Goal: Task Accomplishment & Management: Complete application form

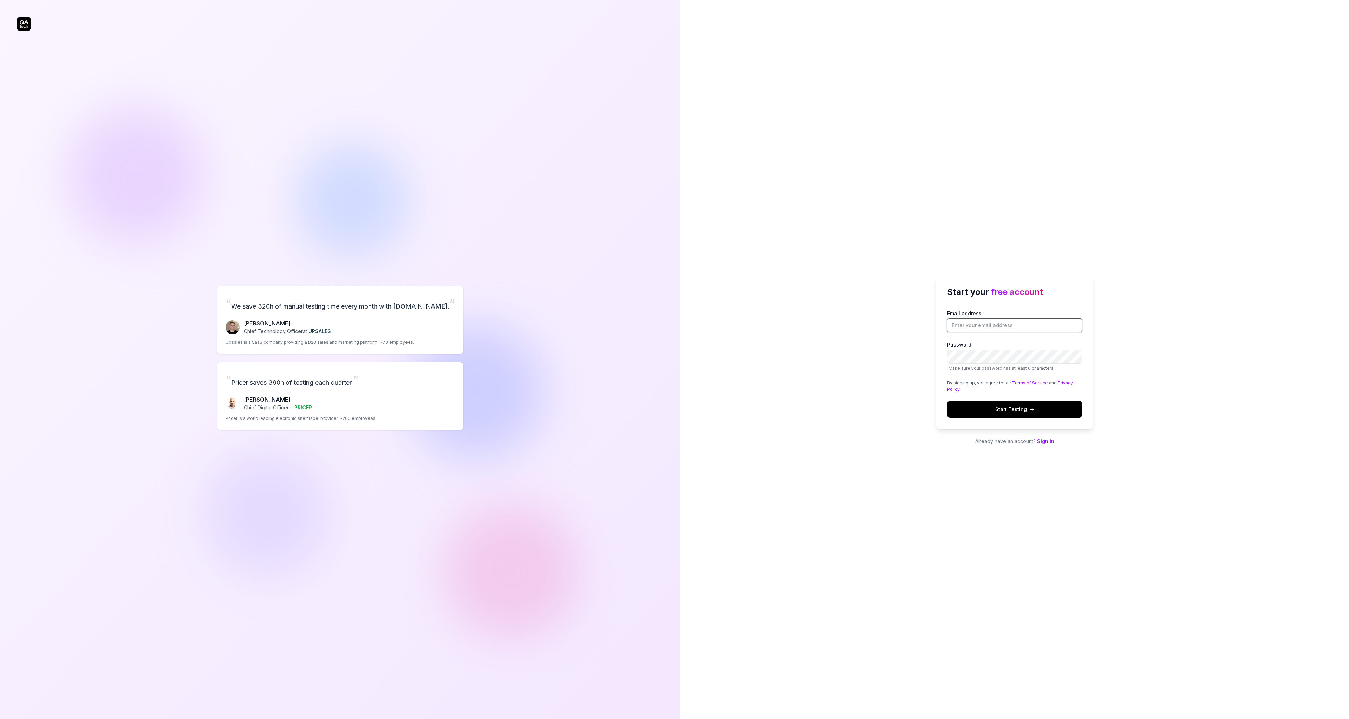
click at [962, 323] on input "Email address" at bounding box center [1014, 326] width 135 height 14
type input "[EMAIL_ADDRESS][DOMAIN_NAME]"
click at [985, 414] on button "Start Testing →" at bounding box center [1014, 409] width 135 height 17
